Goal: Task Accomplishment & Management: Use online tool/utility

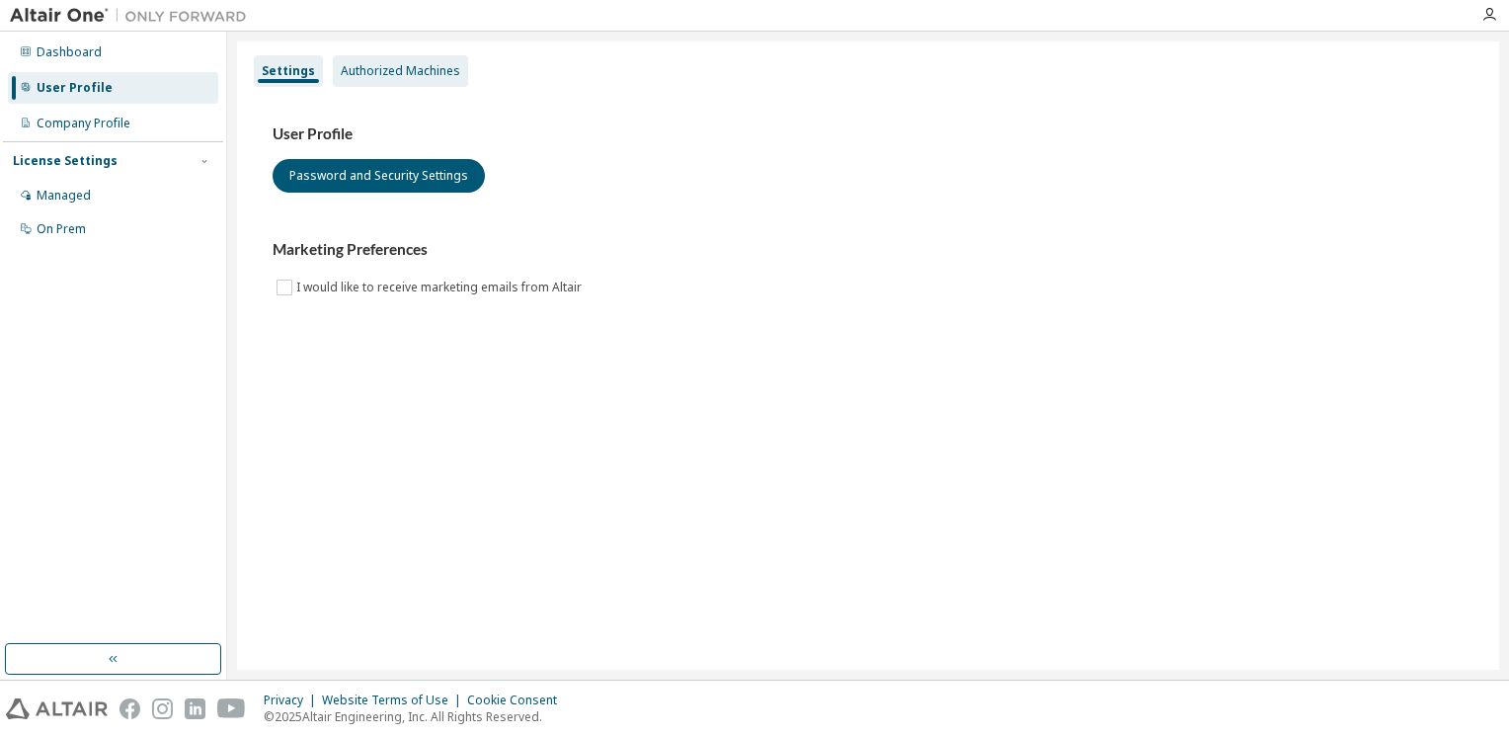
click at [407, 66] on div "Authorized Machines" at bounding box center [401, 71] width 120 height 16
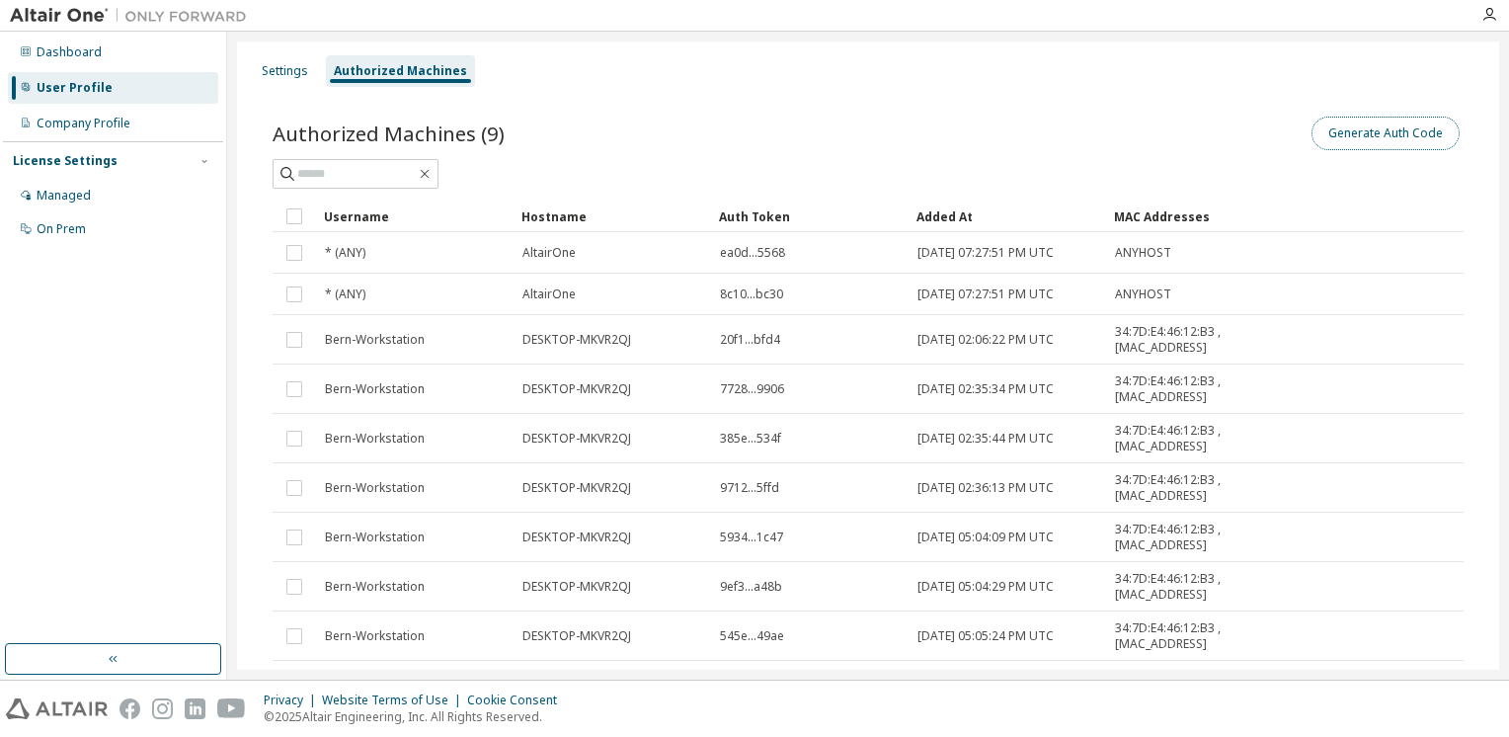
click at [1390, 130] on button "Generate Auth Code" at bounding box center [1386, 134] width 148 height 34
